Goal: Use online tool/utility: Utilize a website feature to perform a specific function

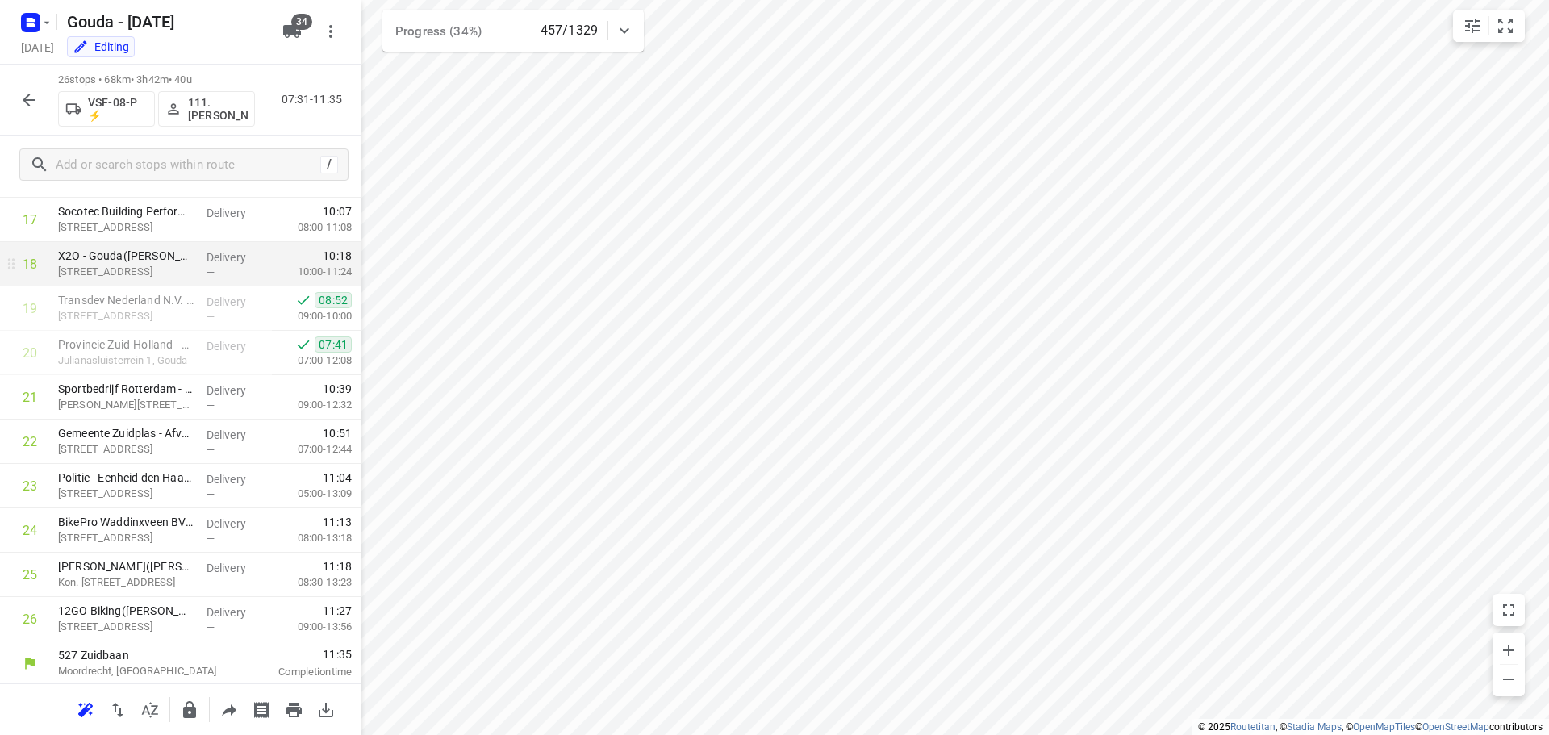
scroll to position [789, 0]
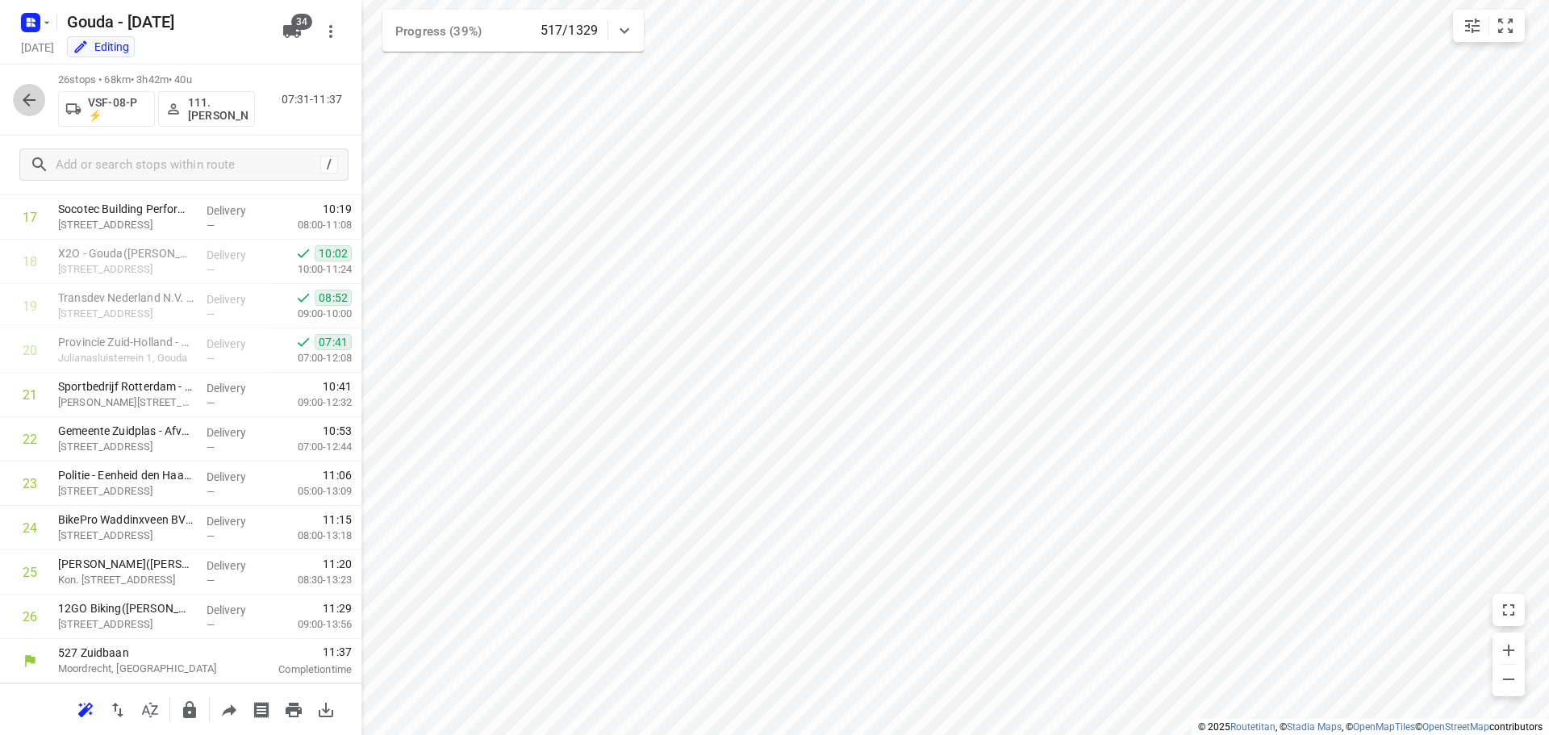
click at [29, 102] on icon "button" at bounding box center [28, 99] width 19 height 19
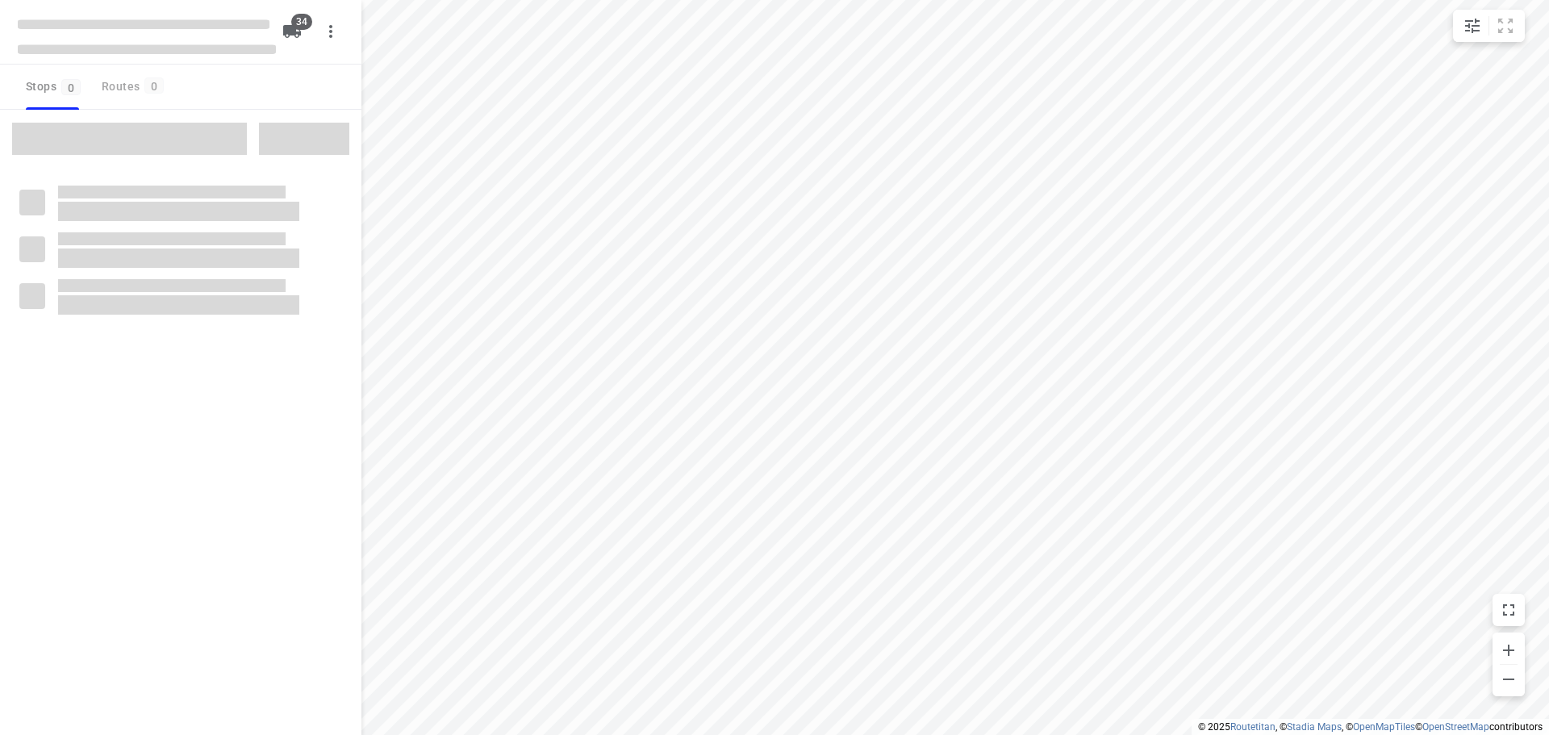
type input "distance"
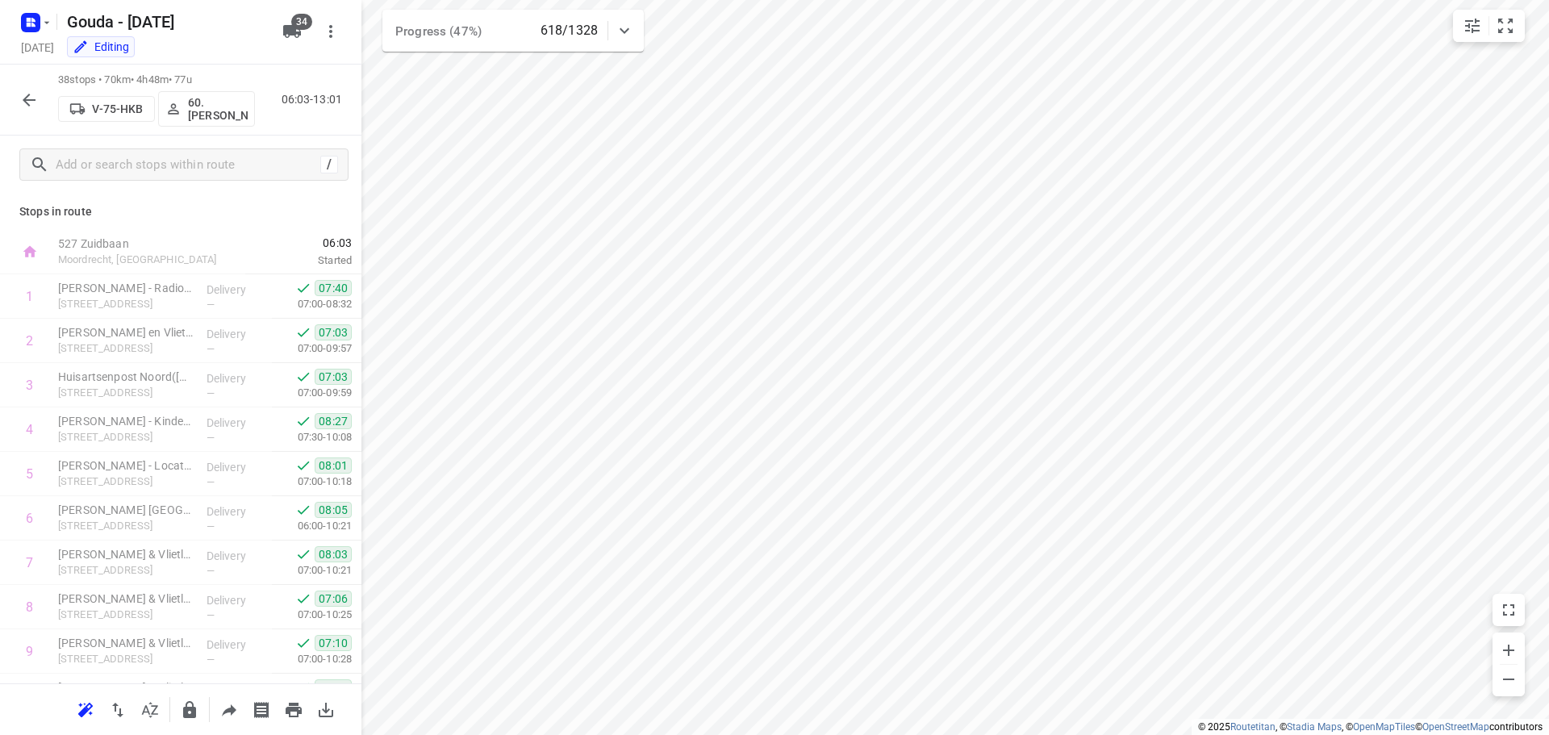
click at [23, 98] on icon "button" at bounding box center [28, 99] width 19 height 19
click at [21, 97] on icon "button" at bounding box center [28, 99] width 19 height 19
click at [25, 95] on icon "button" at bounding box center [28, 99] width 19 height 19
